Goal: Information Seeking & Learning: Learn about a topic

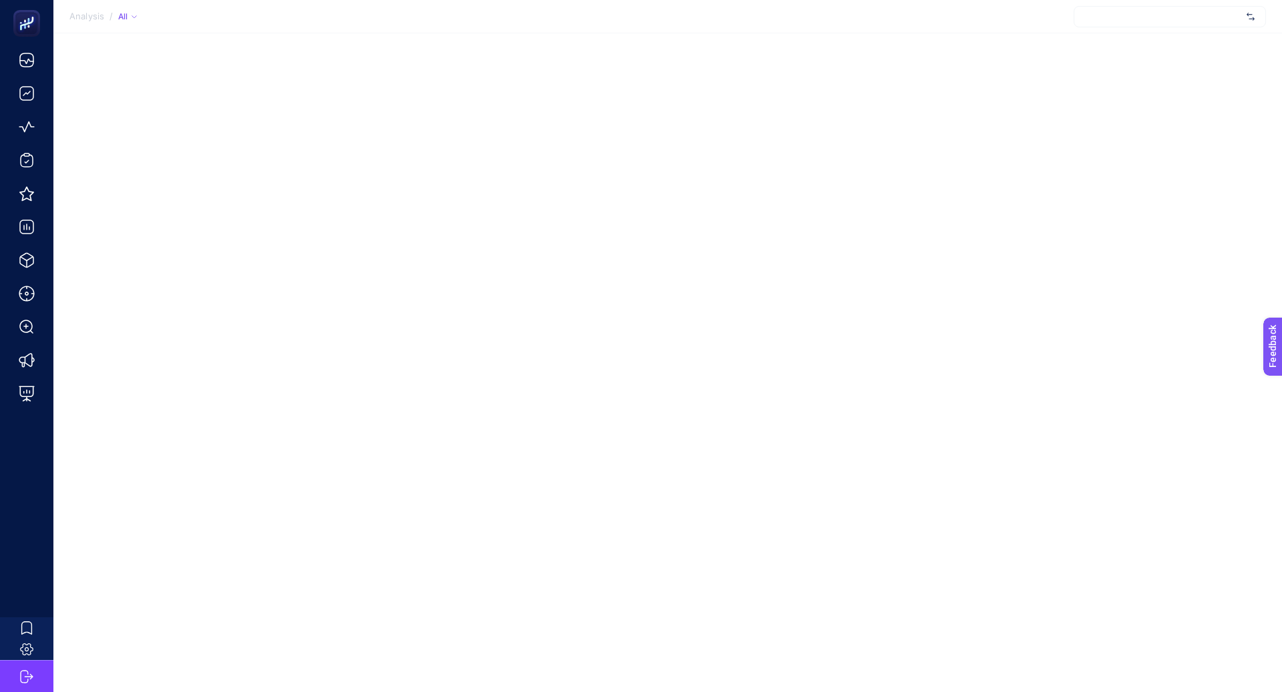
click at [1119, 18] on div at bounding box center [1169, 16] width 192 height 21
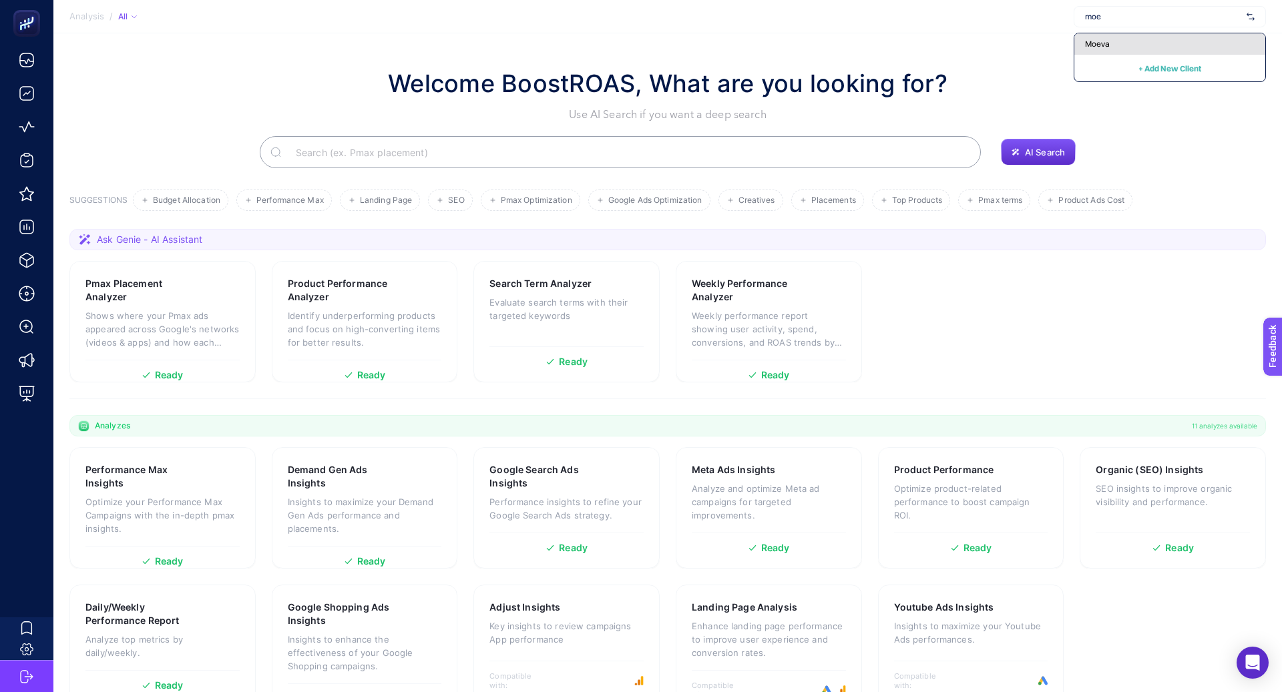
type input "moe"
click at [1159, 41] on div "Moeva" at bounding box center [1169, 43] width 191 height 21
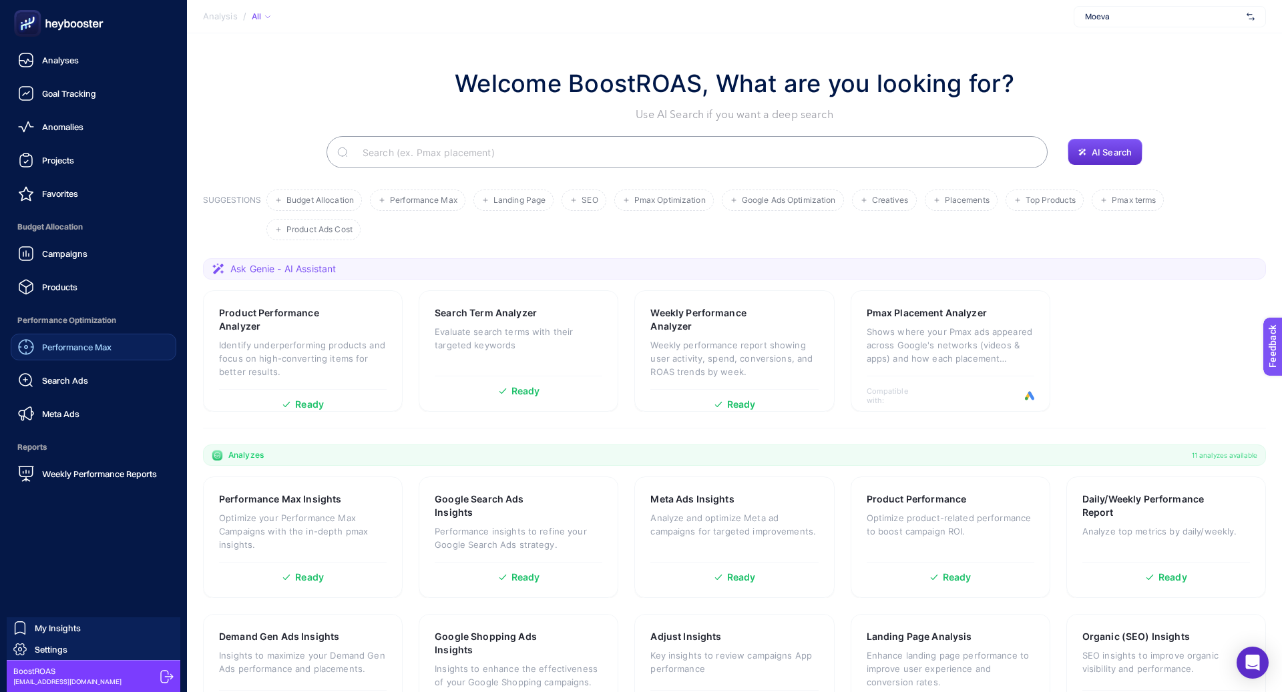
click at [61, 346] on span "Performance Max" at bounding box center [76, 347] width 69 height 11
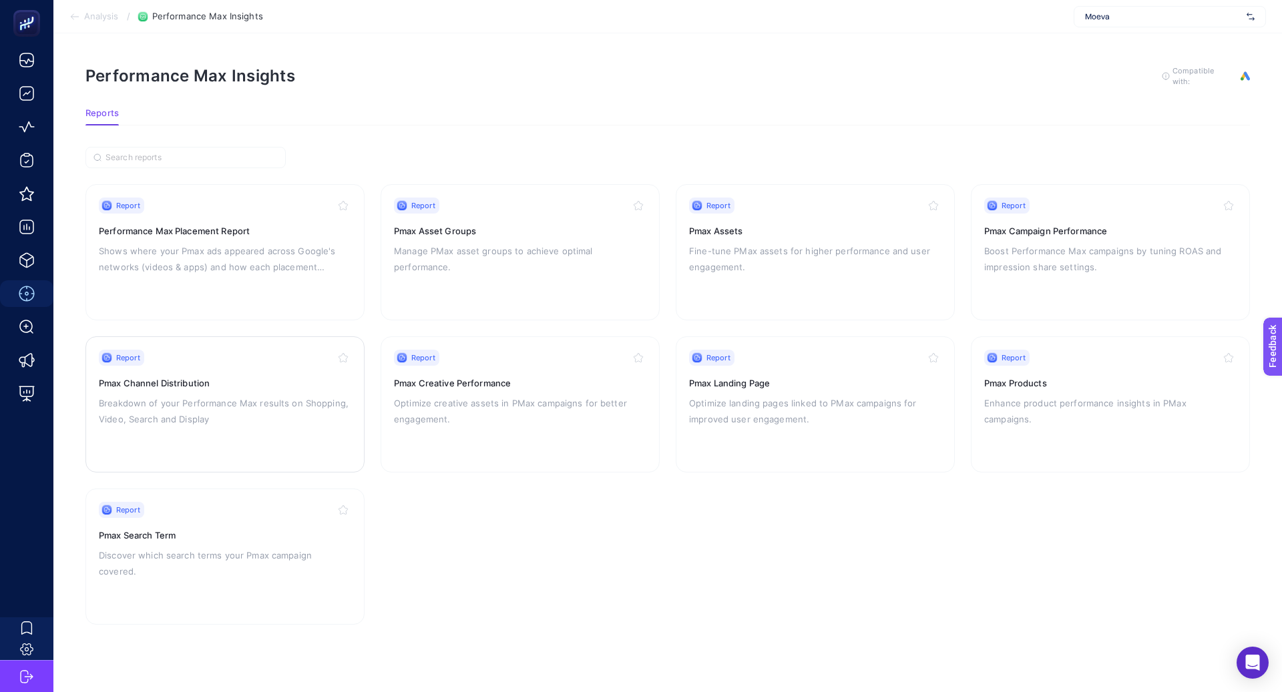
click at [300, 380] on h3 "Pmax Channel Distribution" at bounding box center [225, 382] width 252 height 13
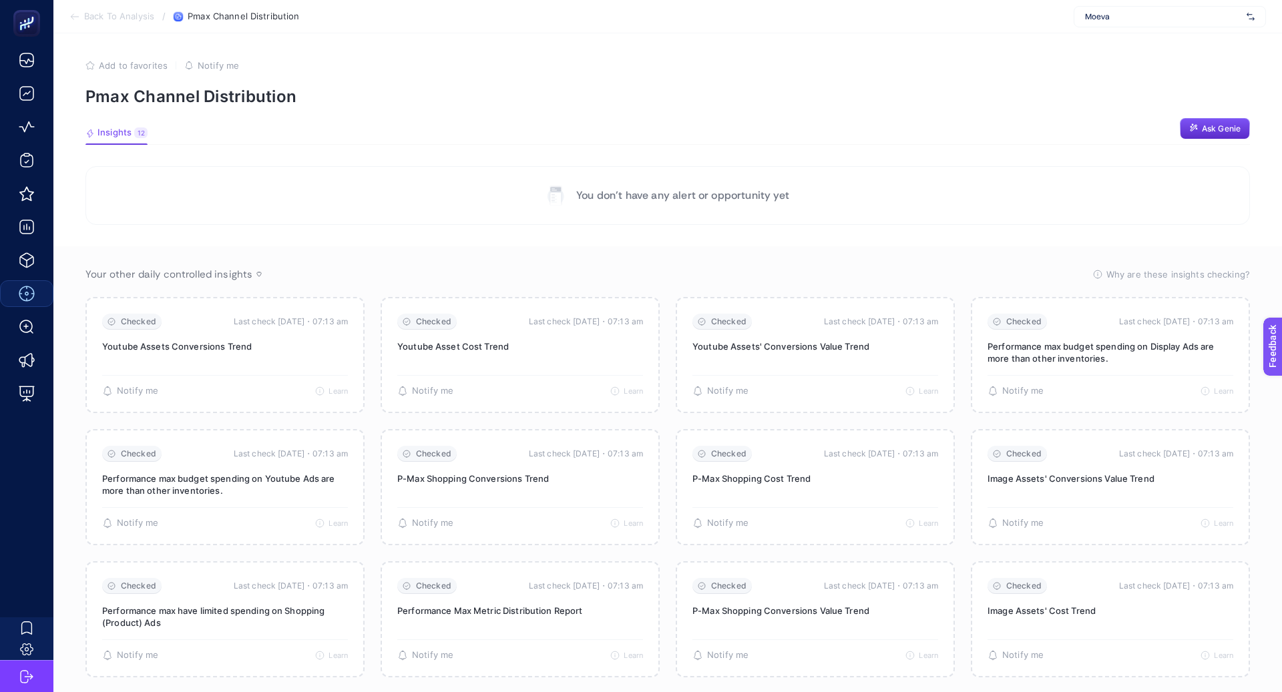
click at [1103, 26] on div "Moeva" at bounding box center [1169, 16] width 192 height 21
type input "moe"
click at [1119, 44] on div "Moeva" at bounding box center [1169, 43] width 191 height 21
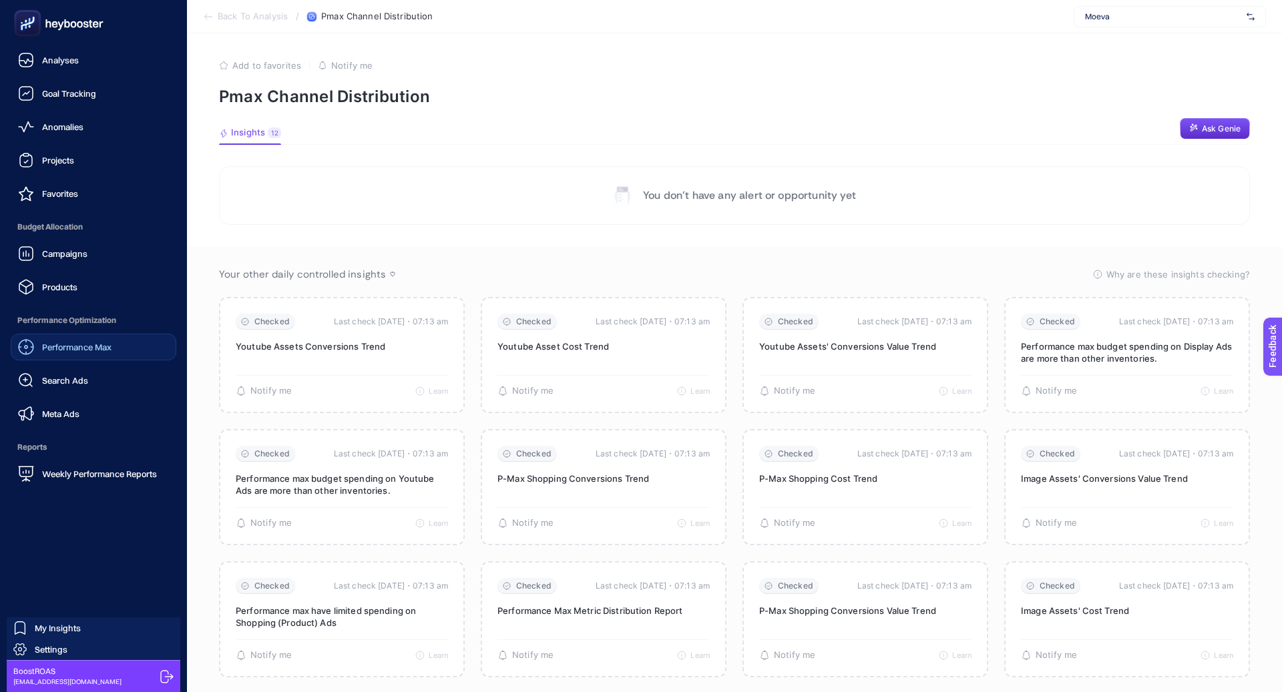
click at [79, 348] on span "Performance Max" at bounding box center [76, 347] width 69 height 11
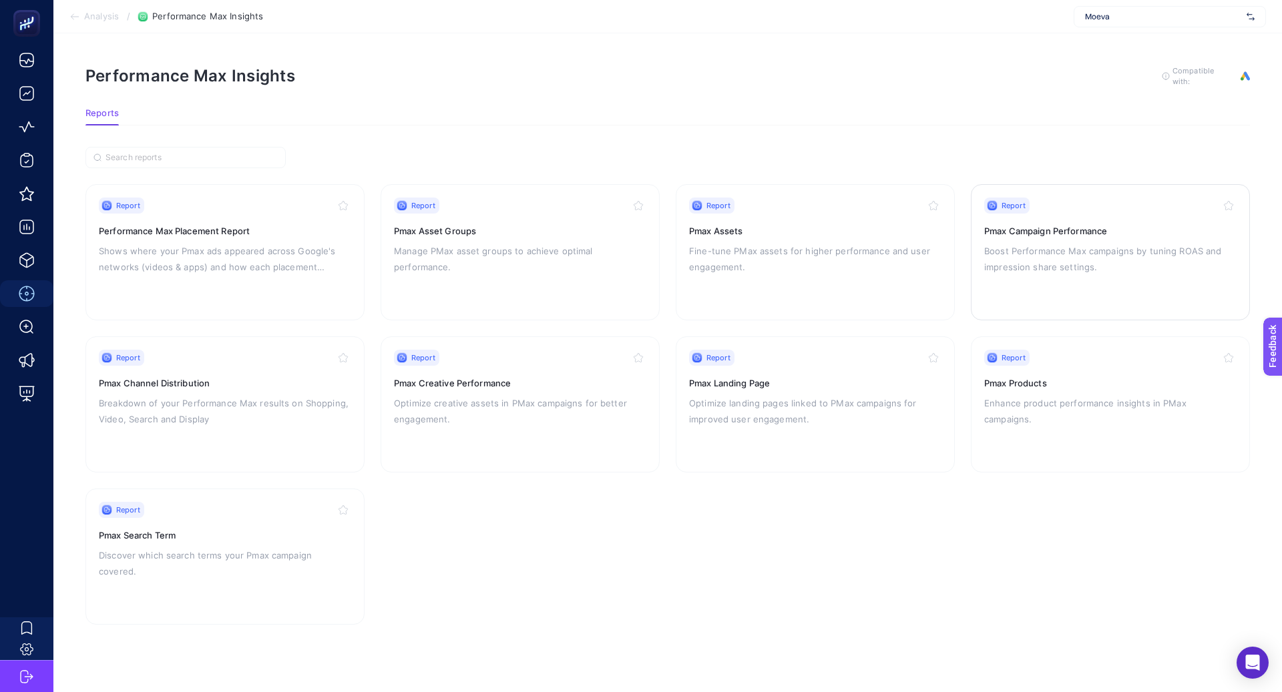
click at [1059, 247] on p "Boost Performance Max campaigns by tuning ROAS and impression share settings." at bounding box center [1110, 259] width 252 height 32
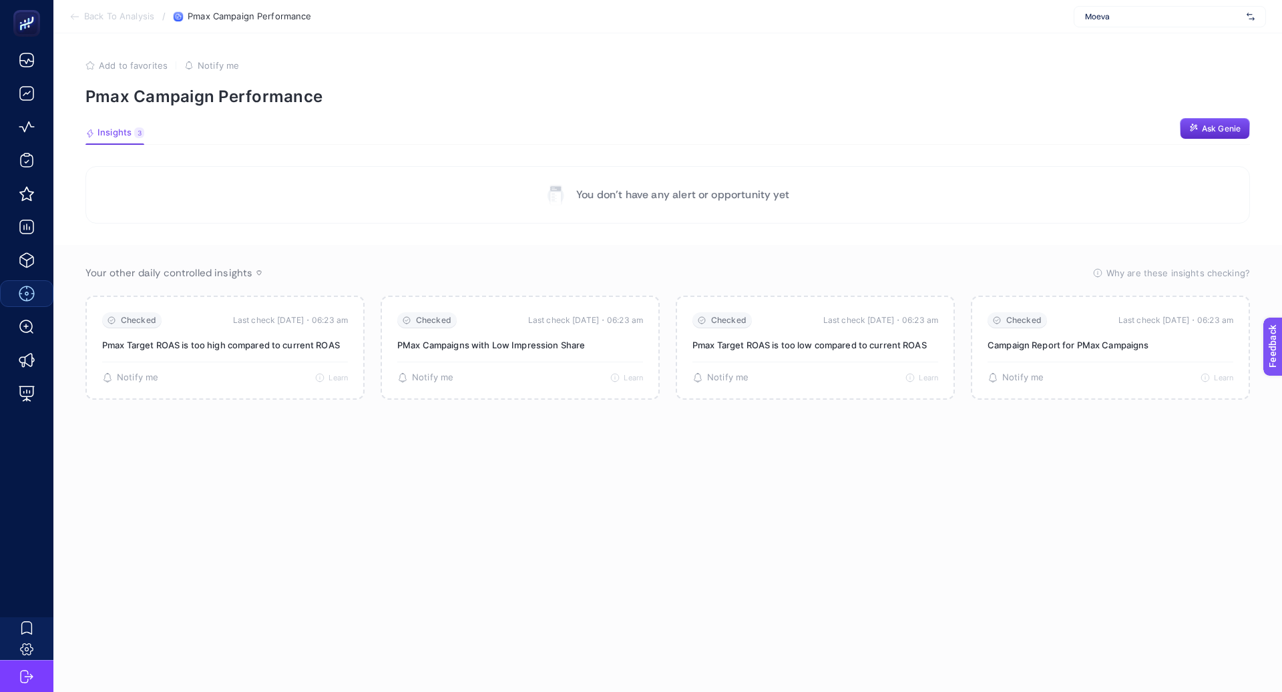
click at [1097, 13] on span "Moeva" at bounding box center [1163, 16] width 156 height 11
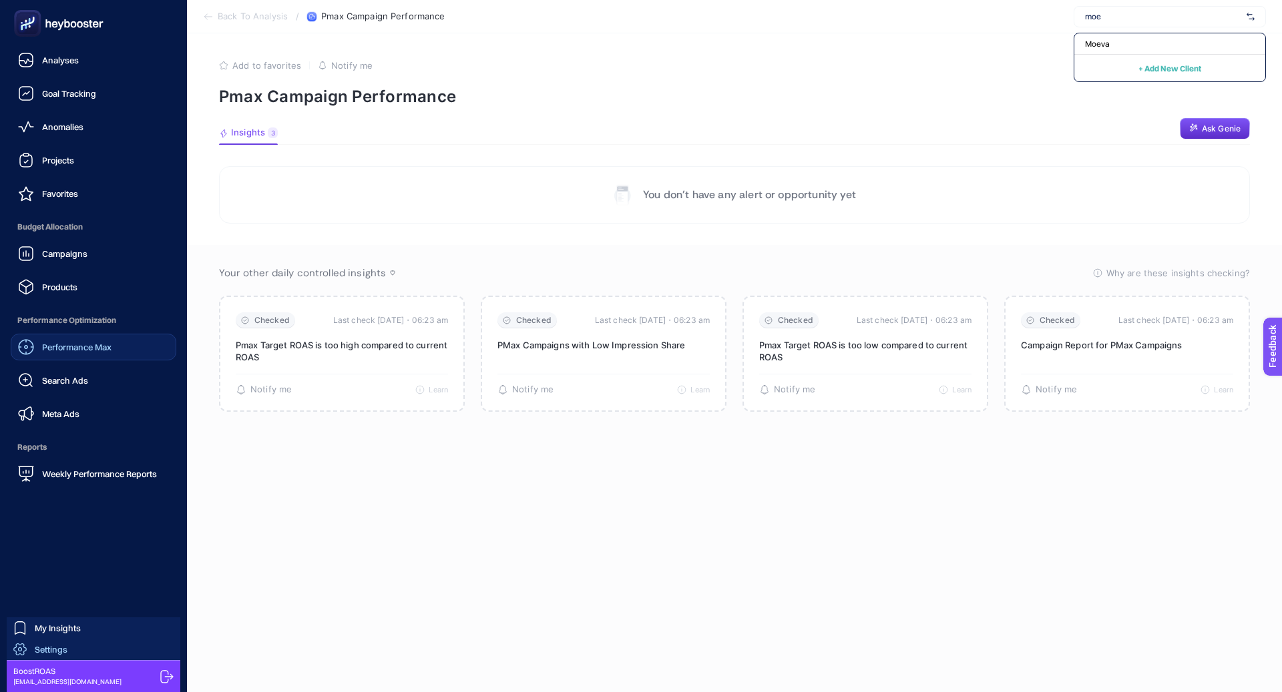
type input "moe"
click at [68, 648] on link "Settings" at bounding box center [94, 649] width 174 height 21
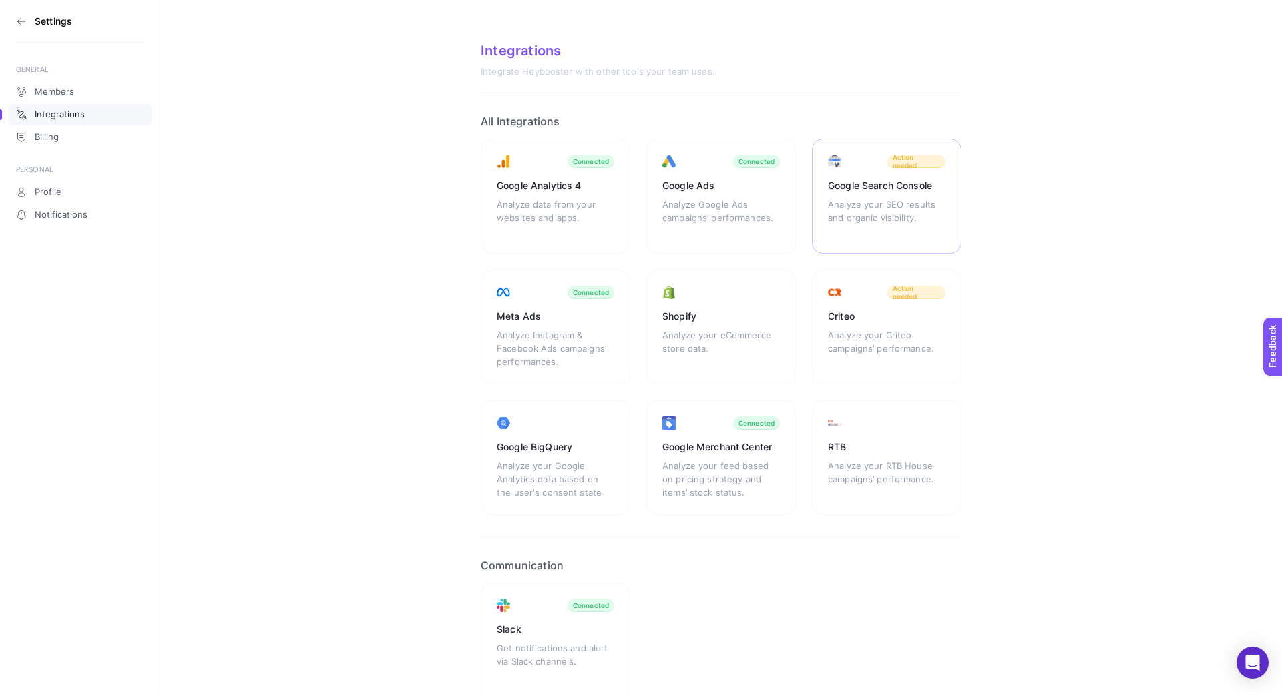
click at [840, 173] on div "Google Search Console Analyze your SEO results and organic visibility. Action n…" at bounding box center [887, 196] width 150 height 115
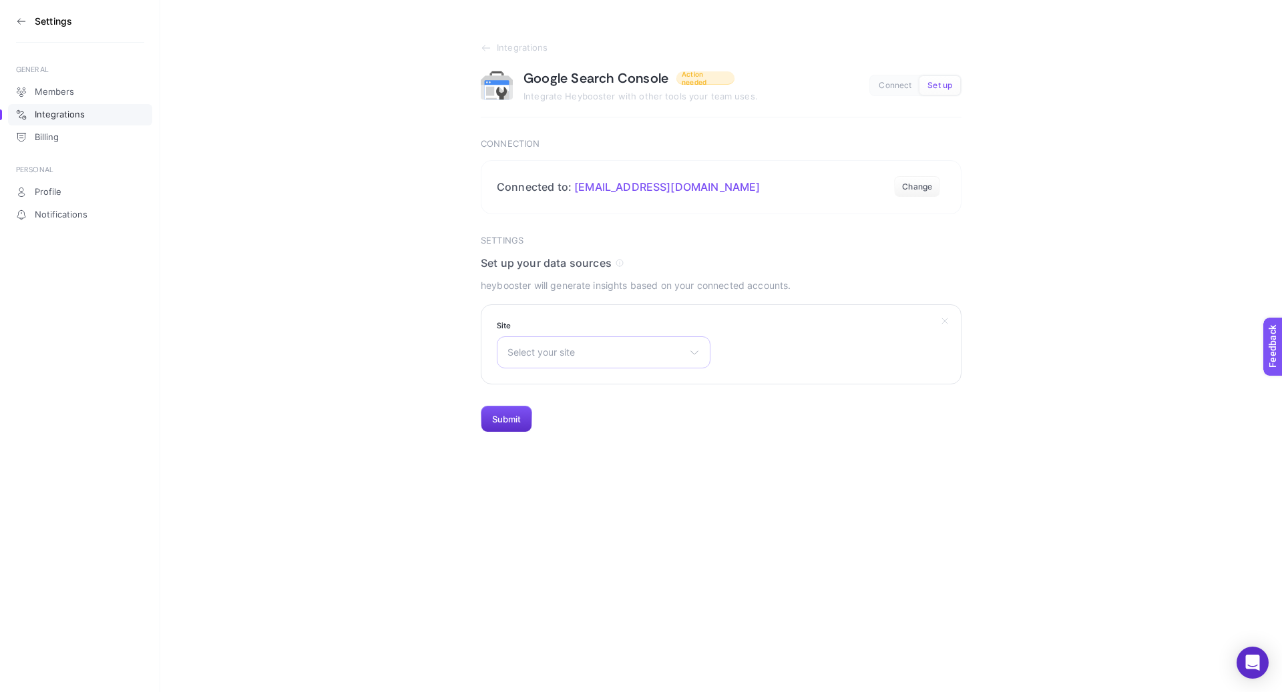
click at [645, 357] on div "Select your site [URL][DOMAIN_NAME] [URL][DOMAIN_NAME] sc-domain:[DOMAIN_NAME] …" at bounding box center [604, 352] width 214 height 32
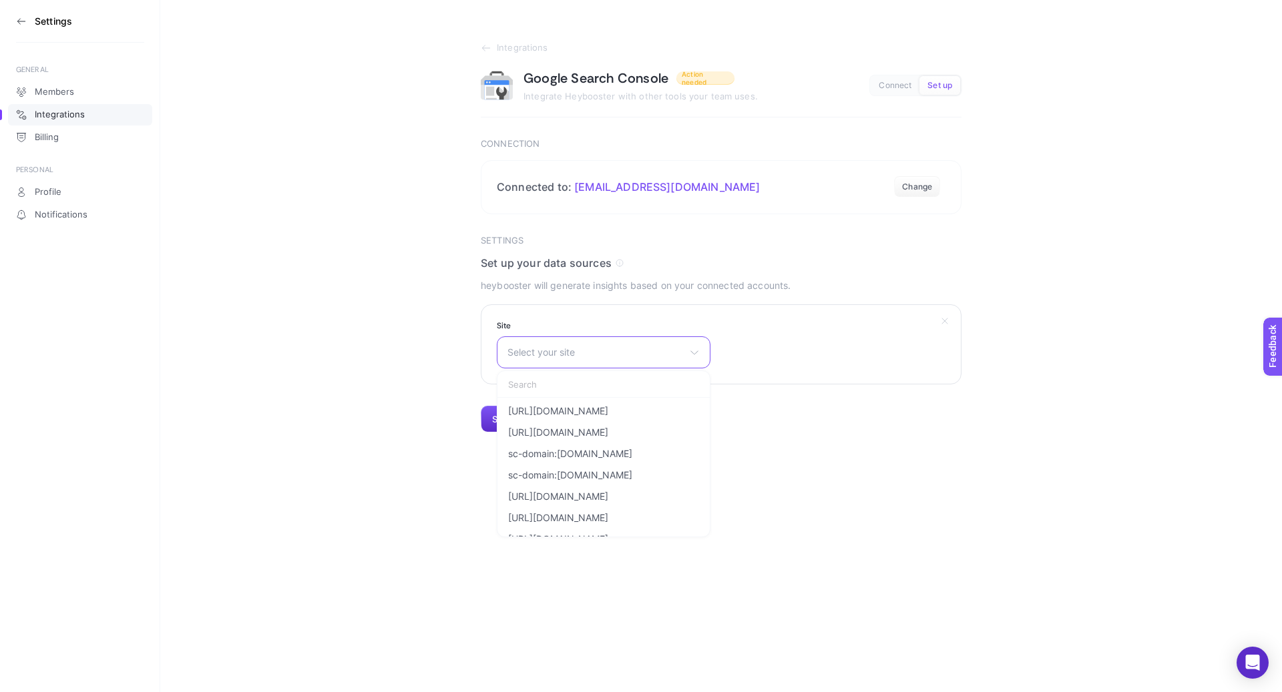
click at [606, 384] on input "text" at bounding box center [603, 384] width 212 height 27
type input "m"
click at [33, 16] on section "Settings" at bounding box center [80, 21] width 128 height 43
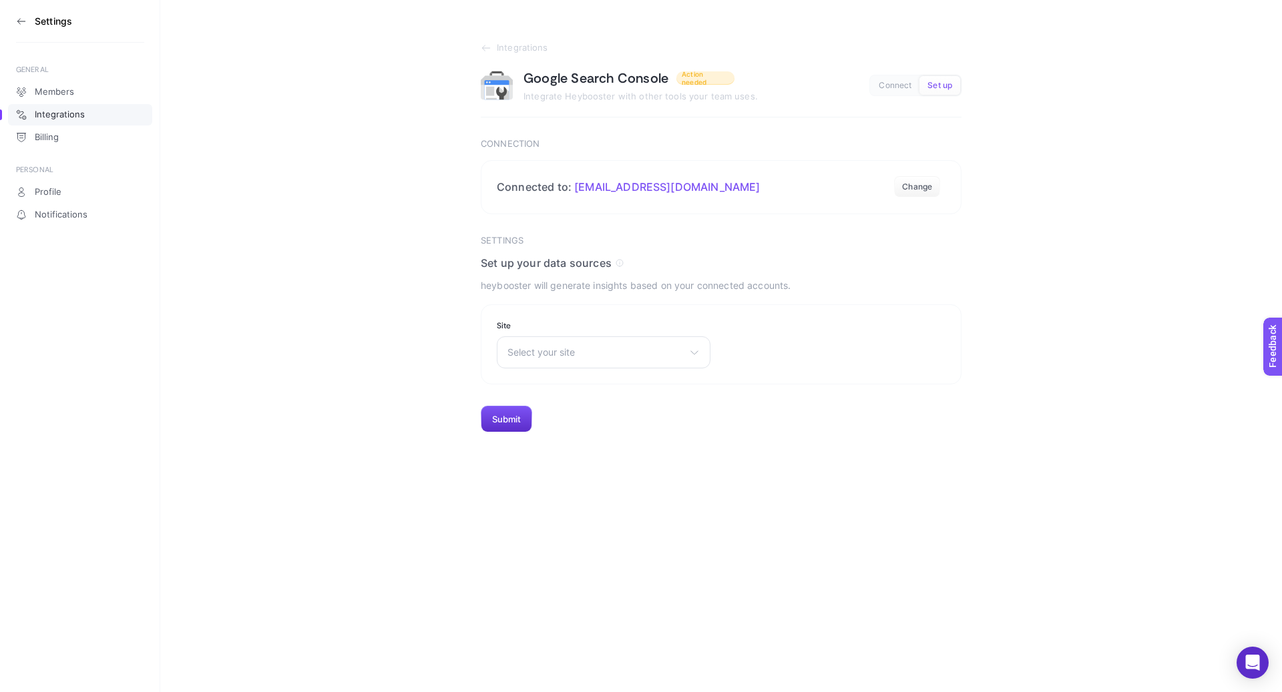
click at [21, 16] on icon at bounding box center [21, 21] width 11 height 11
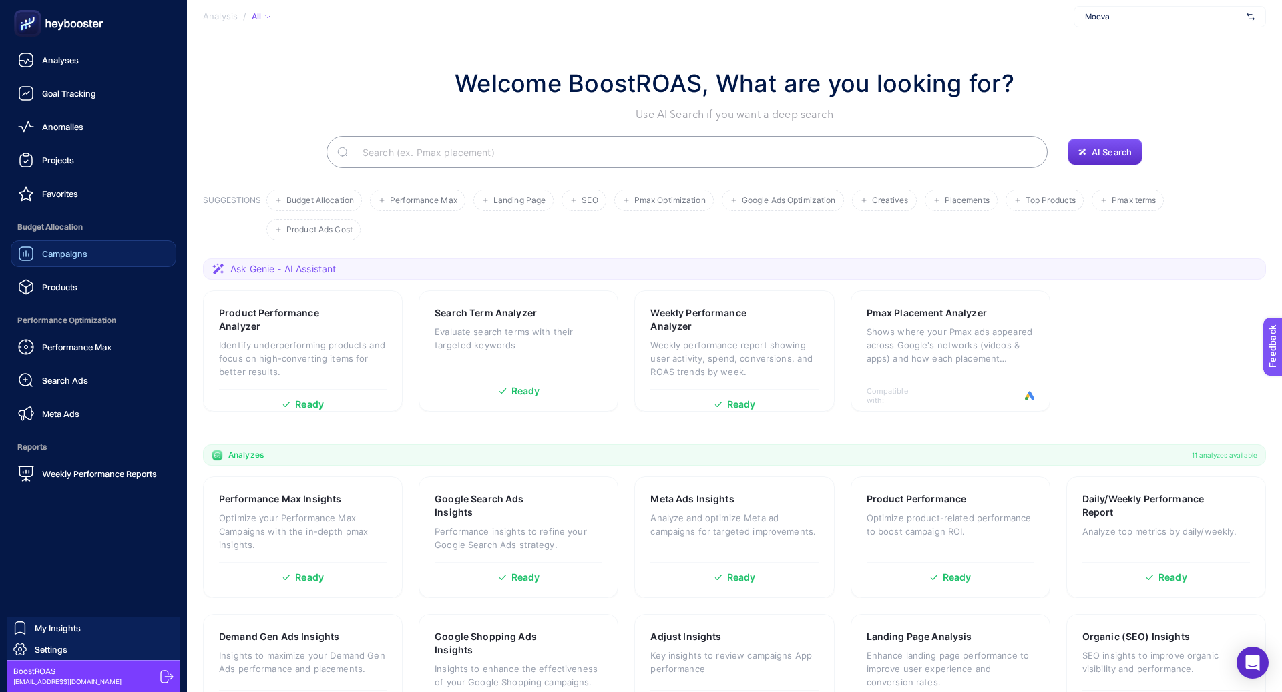
click at [144, 264] on link "Campaigns" at bounding box center [94, 253] width 166 height 27
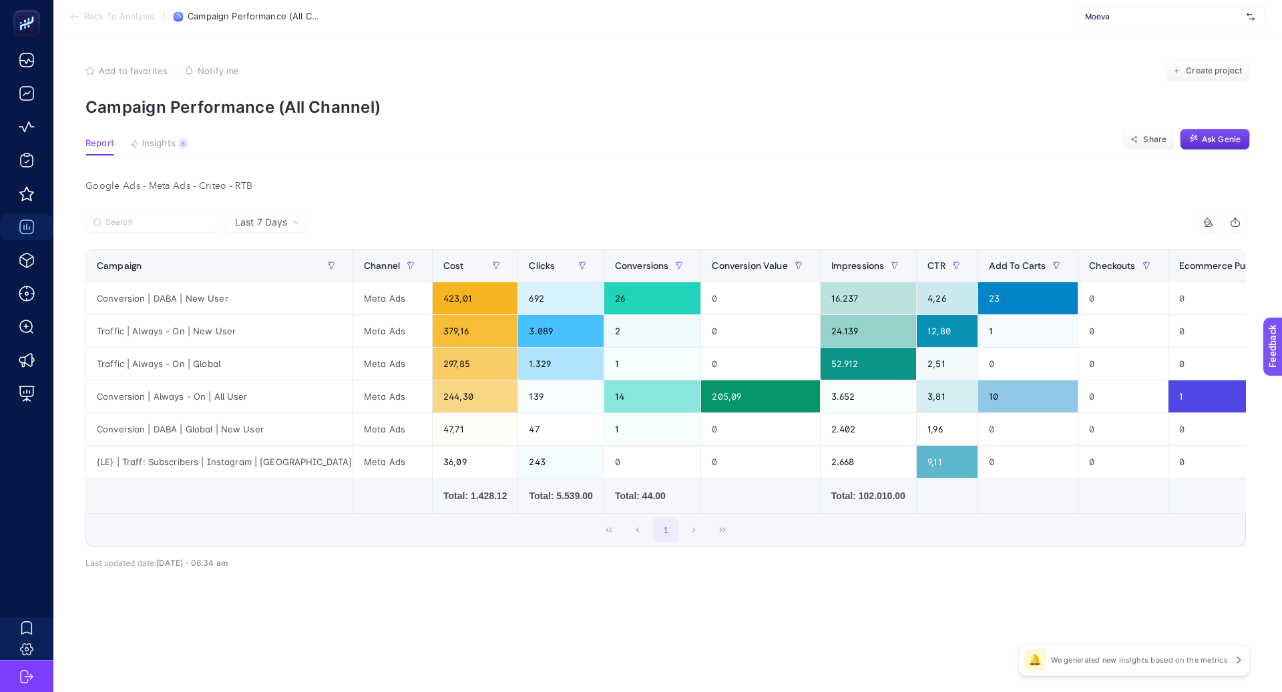
click at [281, 222] on span "Last 7 Days" at bounding box center [261, 222] width 52 height 13
click at [285, 267] on li "Last 30 Days" at bounding box center [265, 274] width 75 height 24
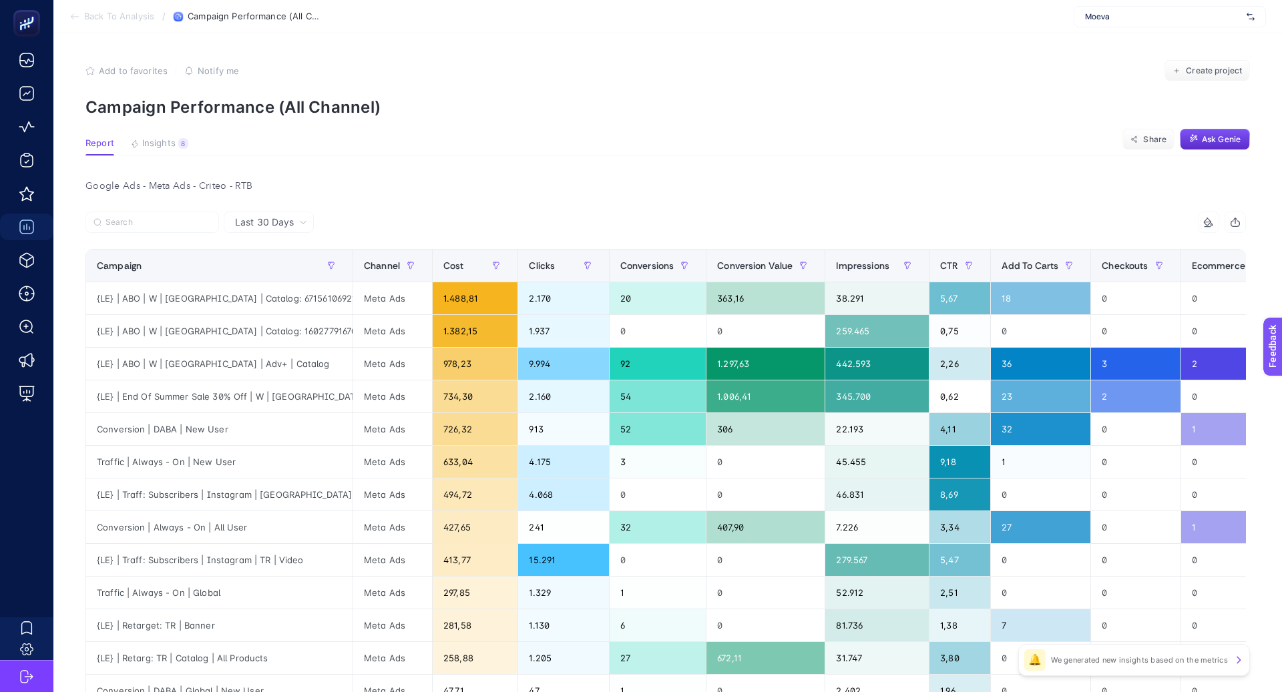
click at [262, 219] on span "Last 30 Days" at bounding box center [264, 222] width 59 height 13
click at [279, 247] on li "Last 7 Days" at bounding box center [269, 250] width 82 height 24
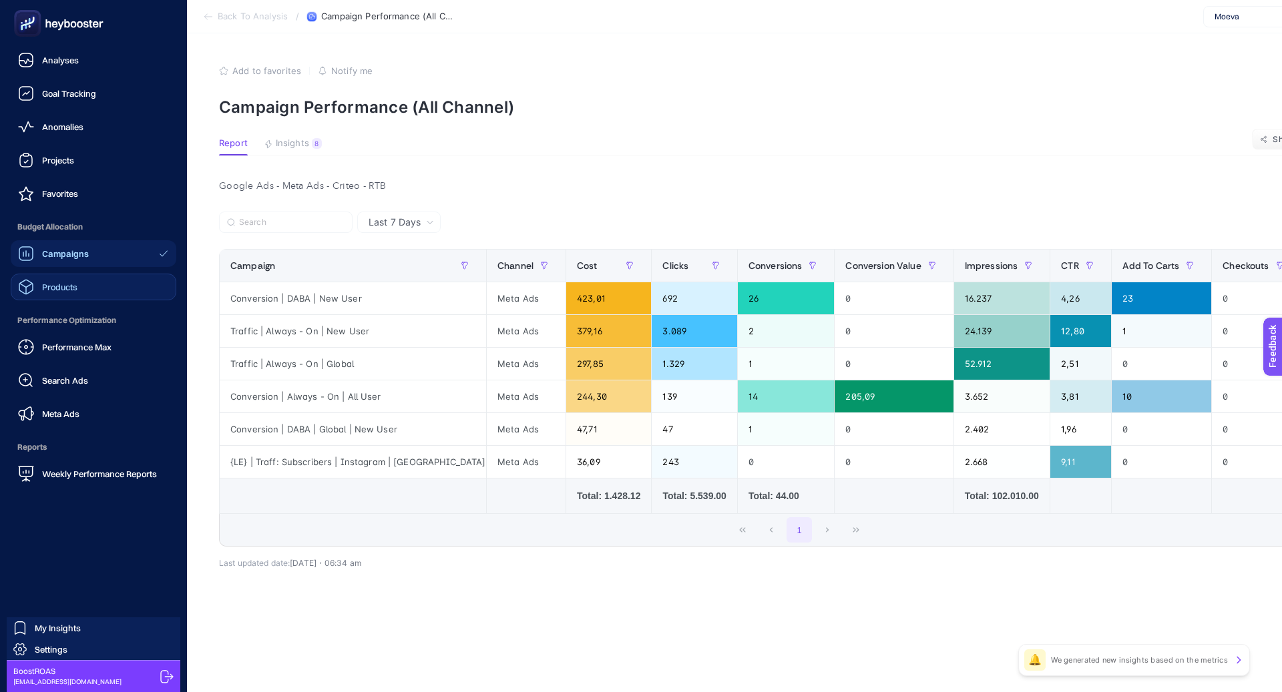
click at [93, 288] on link "Products" at bounding box center [94, 287] width 166 height 27
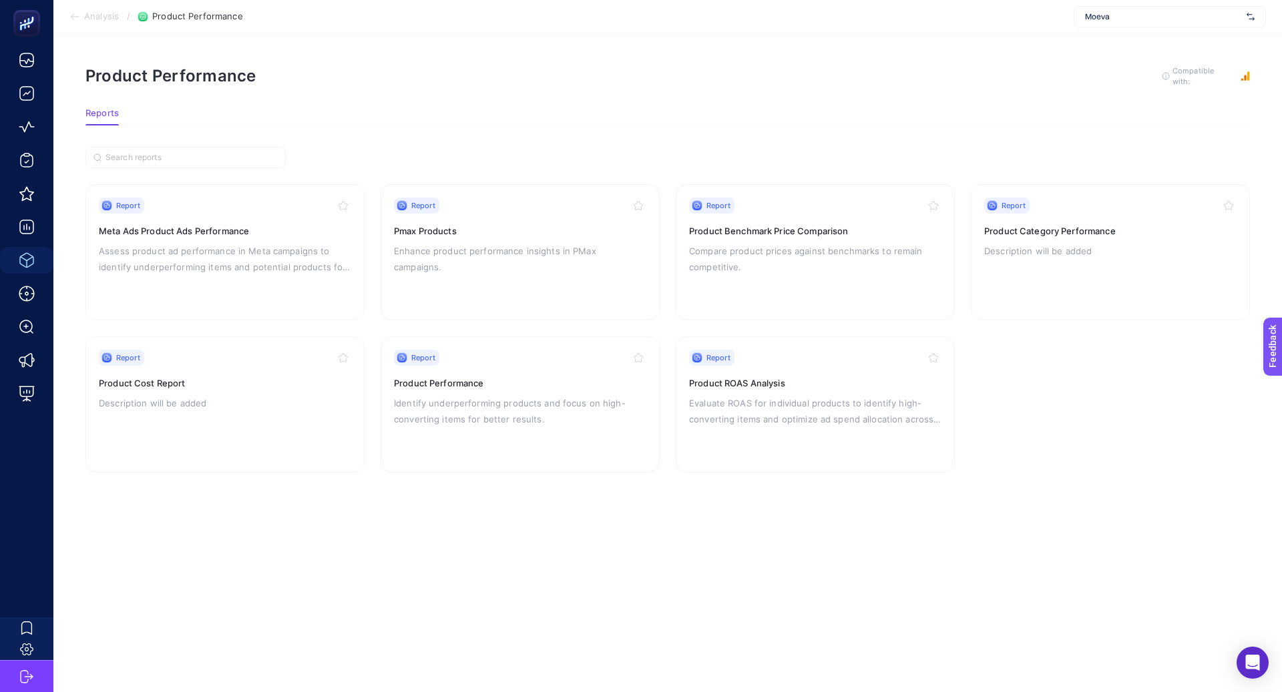
click at [508, 455] on div "Report Product Performance Identify underperforming products and focus on high-…" at bounding box center [520, 404] width 252 height 109
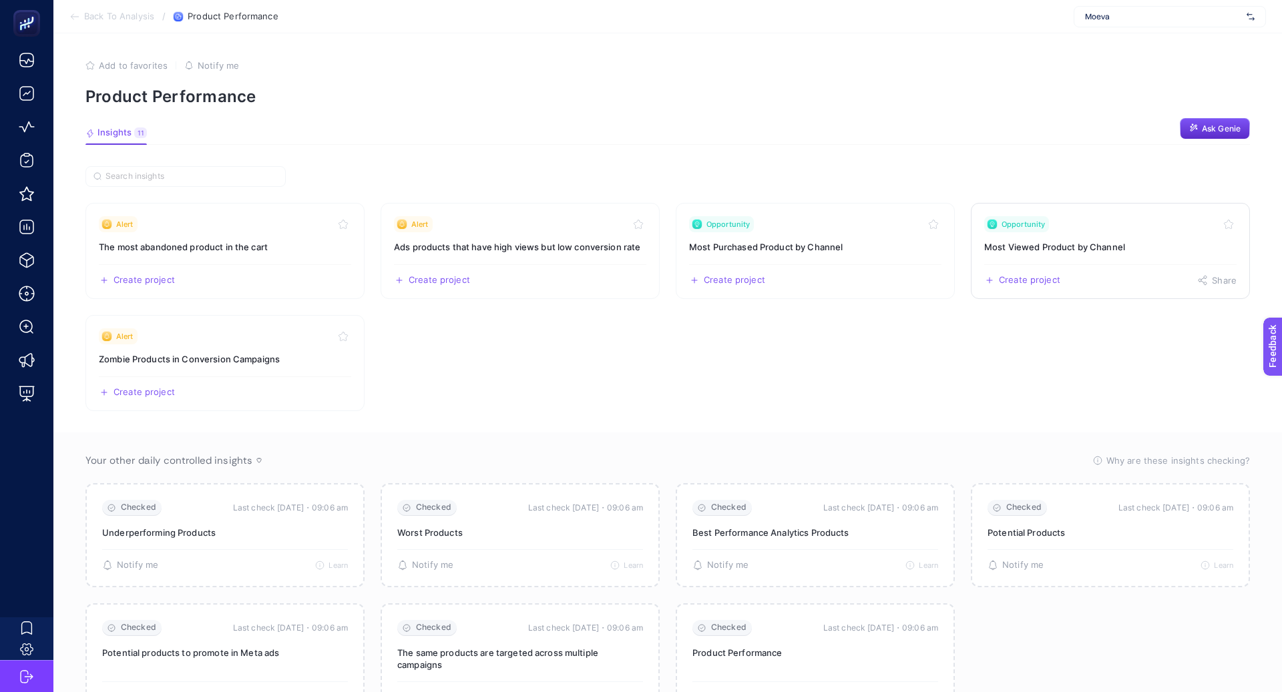
click at [1057, 246] on h3 "Most Viewed Product by Channel" at bounding box center [1110, 246] width 252 height 13
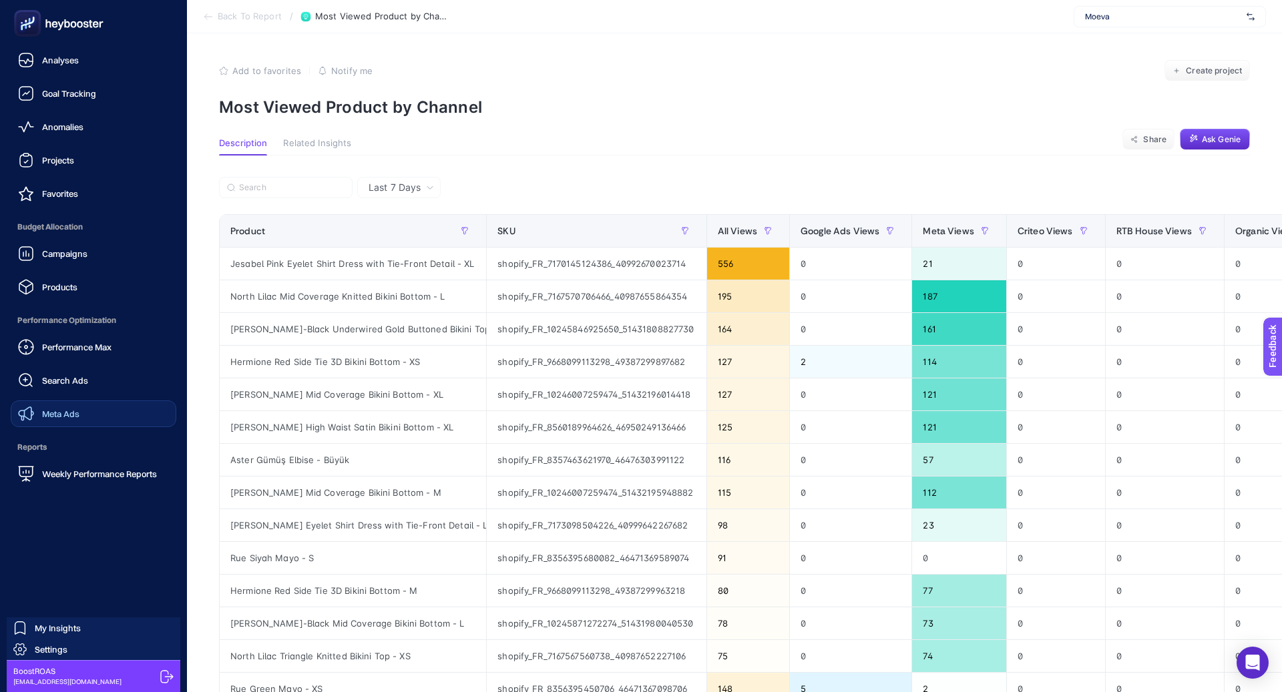
click at [68, 416] on span "Meta Ads" at bounding box center [60, 414] width 37 height 11
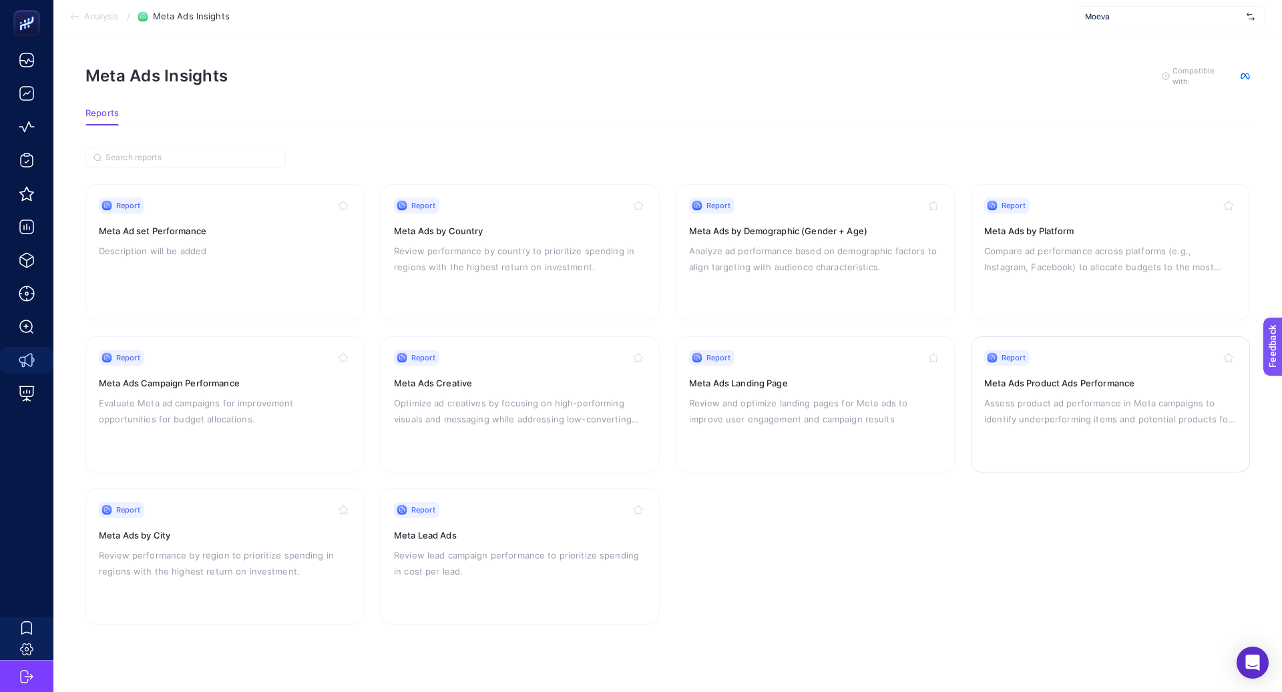
click at [975, 367] on link "Report Meta Ads Product Ads Performance Assess product ad performance in Meta c…" at bounding box center [1110, 404] width 279 height 136
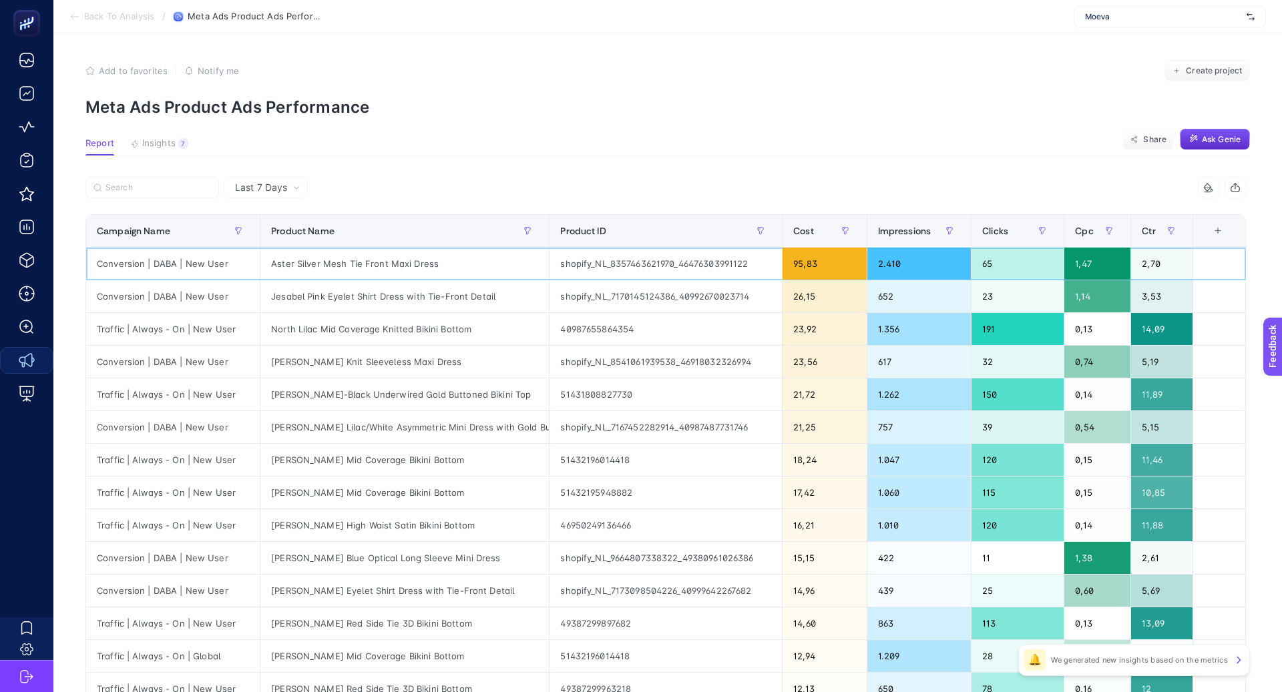
click at [421, 264] on div "Aster Silver Mesh Tie Front Maxi Dress" at bounding box center [404, 264] width 288 height 32
